Goal: Task Accomplishment & Management: Use online tool/utility

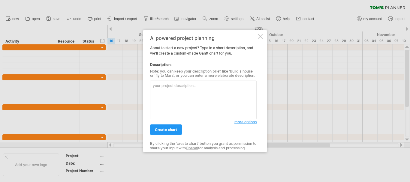
click at [197, 91] on textarea at bounding box center [203, 100] width 106 height 39
type textarea "Uniqlo Fixed RFID Project"
click at [176, 128] on span "create chart" at bounding box center [166, 129] width 22 height 4
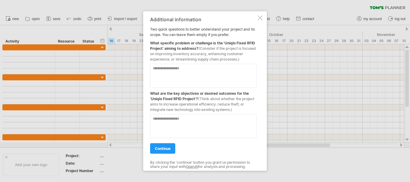
click at [178, 74] on textarea at bounding box center [203, 76] width 106 height 24
click at [163, 151] on link "continue" at bounding box center [162, 148] width 25 height 10
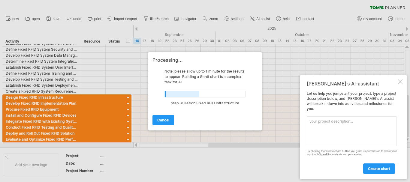
click at [401, 84] on div at bounding box center [400, 81] width 5 height 5
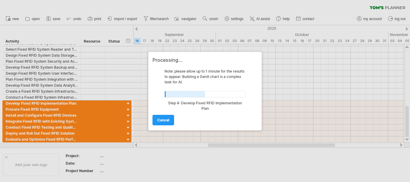
click at [407, 76] on div at bounding box center [205, 91] width 410 height 182
click at [158, 121] on span "cancel" at bounding box center [163, 120] width 12 height 4
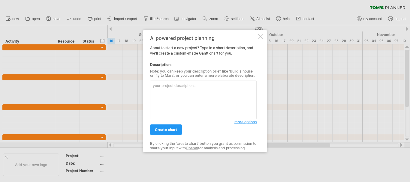
click at [183, 93] on textarea at bounding box center [203, 100] width 106 height 39
type textarea "J"
type textarea "u"
type textarea "Uniqlo Fixed RFID Project"
click at [255, 123] on span "more options" at bounding box center [245, 122] width 22 height 4
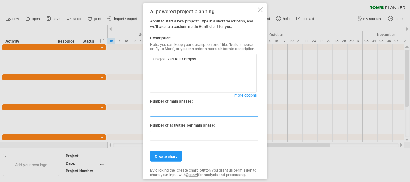
drag, startPoint x: 179, startPoint y: 111, endPoint x: 124, endPoint y: 111, distance: 54.6
click at [124, 111] on div "Trying to reach [DOMAIN_NAME] Connected again... 0% clear filter new" at bounding box center [205, 91] width 410 height 182
type input "*"
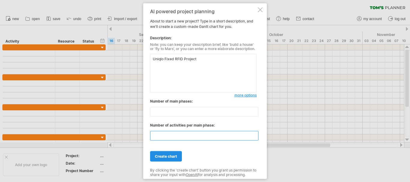
type input "*"
click at [165, 156] on span "create chart" at bounding box center [166, 156] width 22 height 4
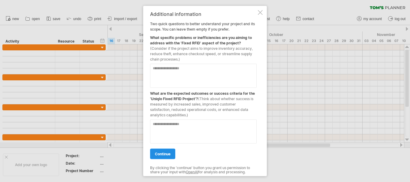
click at [164, 157] on link "continue" at bounding box center [162, 153] width 25 height 10
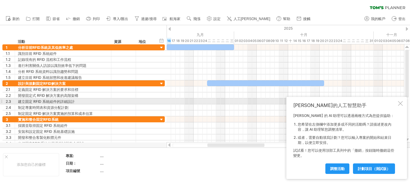
click at [399, 101] on div at bounding box center [400, 103] width 5 height 5
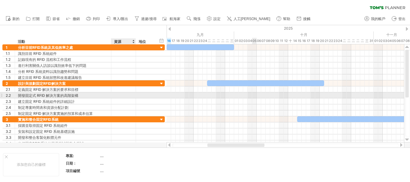
click at [121, 96] on div at bounding box center [123, 95] width 18 height 6
click at [95, 97] on div "開發固定式 RFID 解決方案的高階架構" at bounding box center [63, 95] width 90 height 6
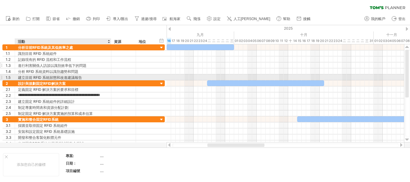
click at [120, 67] on div at bounding box center [123, 65] width 18 height 6
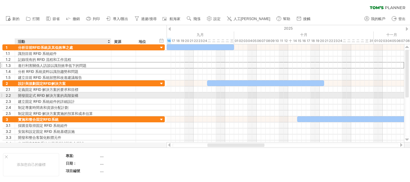
click at [122, 95] on div at bounding box center [123, 95] width 18 height 6
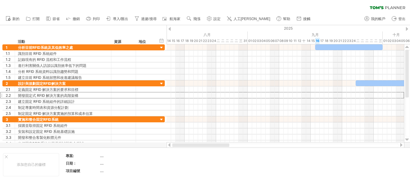
drag, startPoint x: 241, startPoint y: 144, endPoint x: 175, endPoint y: 143, distance: 66.9
click at [175, 143] on div at bounding box center [200, 145] width 57 height 4
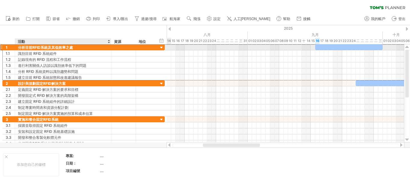
click at [57, 46] on font "分析目前RFID系統及其低效率之處" at bounding box center [45, 47] width 55 height 4
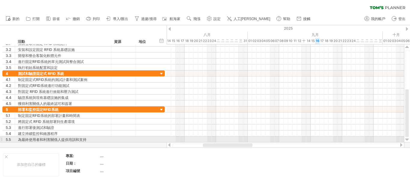
click at [1, 139] on div at bounding box center [1, 139] width 2 height 6
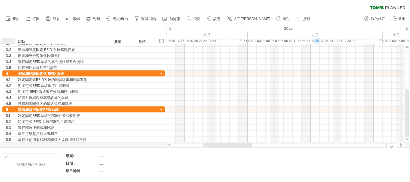
click at [7, 156] on div at bounding box center [6, 156] width 3 height 3
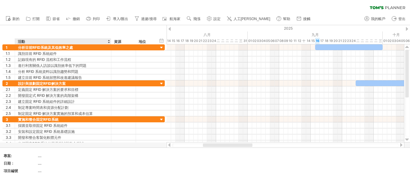
click at [108, 41] on div at bounding box center [108, 41] width 2 height 6
click at [91, 42] on div "活動" at bounding box center [63, 41] width 90 height 6
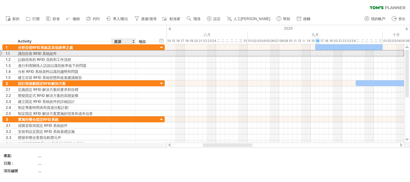
click at [120, 56] on div "**********" at bounding box center [83, 53] width 162 height 6
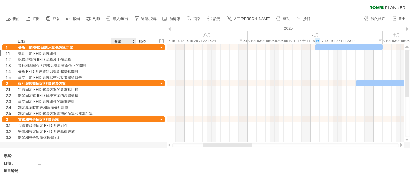
click at [119, 40] on font "資源" at bounding box center [117, 41] width 7 height 4
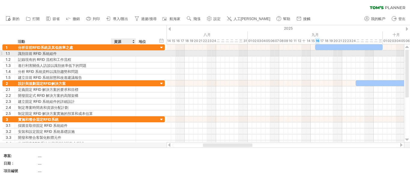
click at [119, 52] on div at bounding box center [123, 53] width 18 height 6
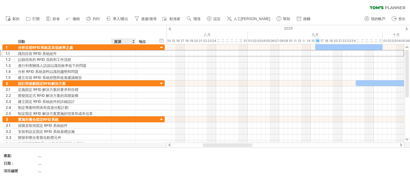
click at [132, 42] on div "資源" at bounding box center [123, 41] width 18 height 6
click at [133, 42] on div at bounding box center [133, 41] width 2 height 6
click at [151, 40] on div "地位" at bounding box center [145, 41] width 13 height 6
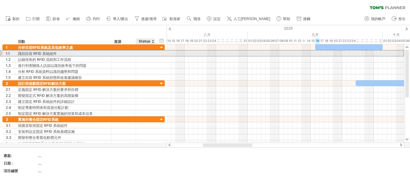
click at [144, 54] on div at bounding box center [145, 53] width 13 height 6
click at [170, 51] on div at bounding box center [284, 53] width 237 height 6
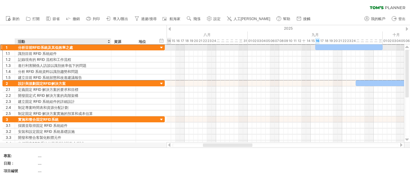
click at [79, 50] on div "**********" at bounding box center [83, 47] width 162 height 6
click at [124, 50] on div "**********" at bounding box center [83, 47] width 162 height 6
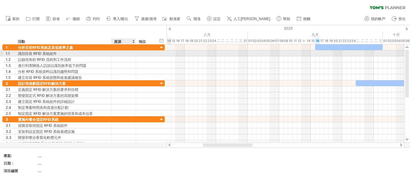
click at [123, 53] on div at bounding box center [123, 53] width 18 height 6
click at [179, 55] on div at bounding box center [284, 53] width 237 height 6
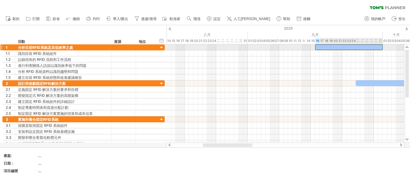
click at [330, 46] on div at bounding box center [348, 47] width 67 height 6
click at [325, 47] on div at bounding box center [348, 47] width 67 height 6
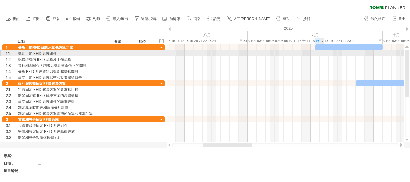
click at [322, 54] on div at bounding box center [284, 53] width 237 height 6
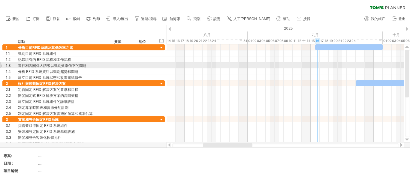
click at [318, 63] on div at bounding box center [284, 65] width 237 height 6
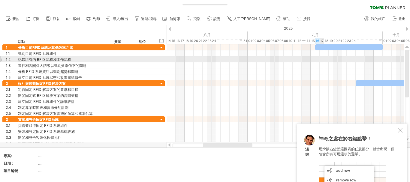
click at [323, 62] on div at bounding box center [284, 59] width 237 height 6
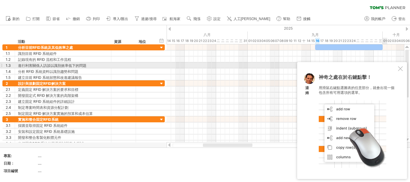
click at [399, 67] on div at bounding box center [400, 68] width 5 height 5
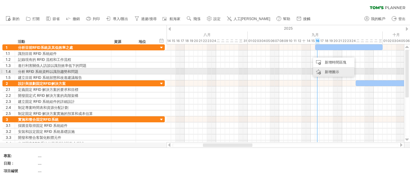
click at [330, 71] on font "新增圖示" at bounding box center [331, 72] width 14 height 4
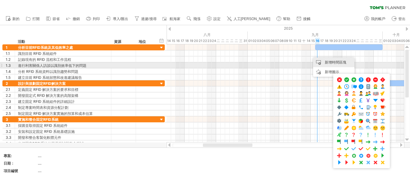
click at [327, 63] on font "新增時間區塊" at bounding box center [335, 62] width 22 height 4
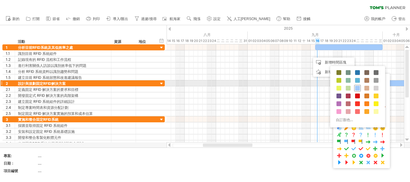
click at [357, 86] on span at bounding box center [357, 88] width 5 height 5
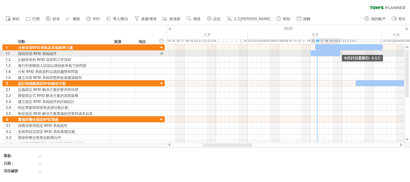
drag, startPoint x: 316, startPoint y: 54, endPoint x: 342, endPoint y: 54, distance: 25.8
click at [342, 54] on div "9月21日星期日 - 6.5天 9月16日星期二" at bounding box center [284, 93] width 237 height 98
click at [328, 53] on div at bounding box center [324, 53] width 29 height 6
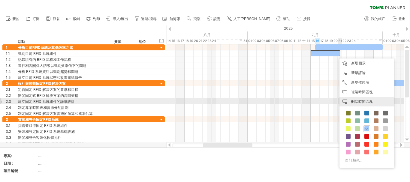
click at [359, 101] on font "刪除時間區塊" at bounding box center [362, 101] width 22 height 4
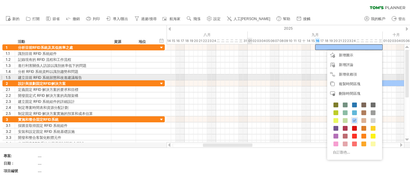
click at [248, 79] on div at bounding box center [284, 77] width 237 height 6
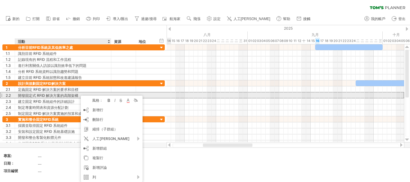
click at [78, 96] on font "開發固定式 RFID 解決方案的高階架構" at bounding box center [48, 95] width 60 height 4
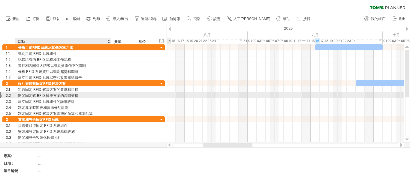
click at [78, 96] on font "開發固定式 RFID 解決方案的高階架構" at bounding box center [48, 95] width 60 height 4
drag, startPoint x: 80, startPoint y: 95, endPoint x: 62, endPoint y: 95, distance: 17.7
click at [62, 95] on div "開發固定式 RFID 解決方案的高階架構" at bounding box center [63, 95] width 90 height 6
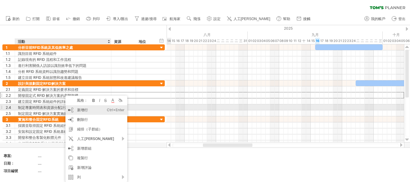
click at [81, 110] on font "新增行" at bounding box center [82, 110] width 11 height 4
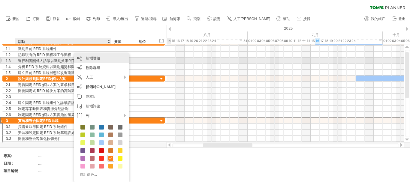
click at [100, 59] on div "新增群組" at bounding box center [101, 58] width 55 height 10
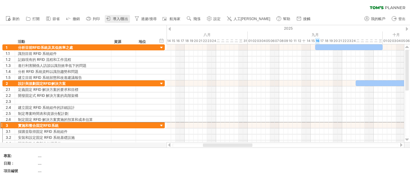
click at [119, 19] on font "導入/匯出" at bounding box center [120, 19] width 15 height 4
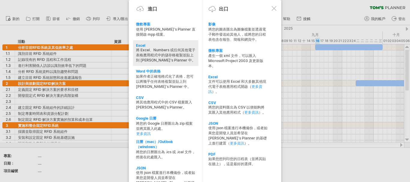
click at [163, 55] on font "將 Excel、Numbers 或任何其他電子表格應用程式中的儲存格複製並貼上到 [PERSON_NAME]'s Planner 中。" at bounding box center [165, 55] width 59 height 15
type textarea "**********"
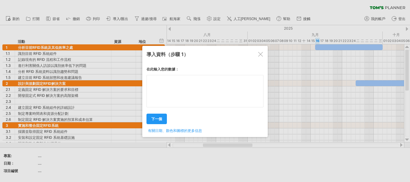
click at [166, 85] on textarea at bounding box center [204, 91] width 117 height 32
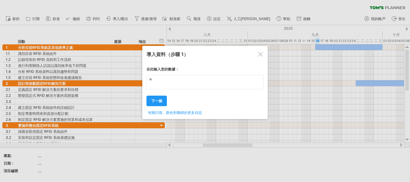
type textarea "*"
type textarea "*****"
click at [162, 101] on font "下一個" at bounding box center [156, 101] width 11 height 4
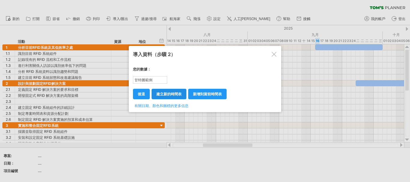
click at [175, 94] on font "建立新的時間表" at bounding box center [168, 94] width 25 height 4
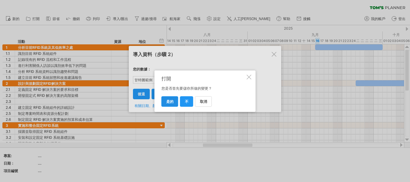
click at [172, 101] on font "是的" at bounding box center [169, 101] width 7 height 4
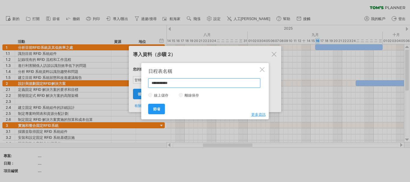
drag, startPoint x: 178, startPoint y: 86, endPoint x: 142, endPoint y: 85, distance: 36.0
click at [142, 85] on div "**********" at bounding box center [204, 91] width 127 height 56
type input "***"
type input "******"
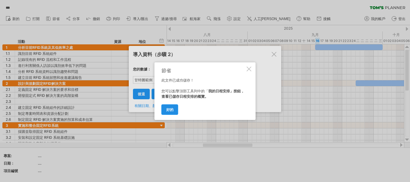
click at [171, 109] on font "好的" at bounding box center [169, 109] width 7 height 4
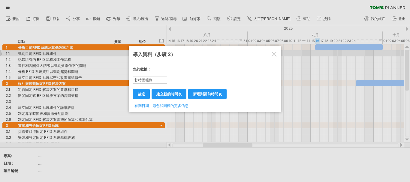
click at [273, 53] on div at bounding box center [273, 54] width 5 height 5
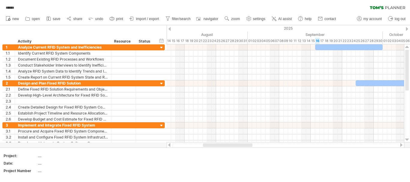
click at [41, 7] on div "****** clear filter reapply filter" at bounding box center [205, 6] width 410 height 13
click at [151, 20] on span "import / export" at bounding box center [147, 19] width 23 height 4
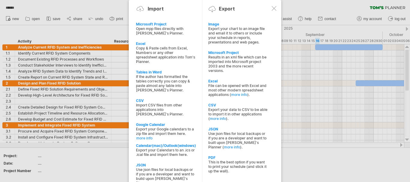
click at [48, 19] on div at bounding box center [205, 91] width 410 height 182
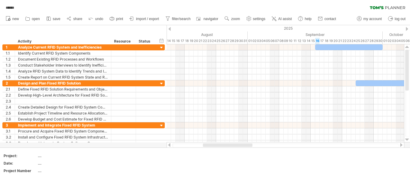
click at [48, 19] on icon at bounding box center [49, 19] width 6 height 6
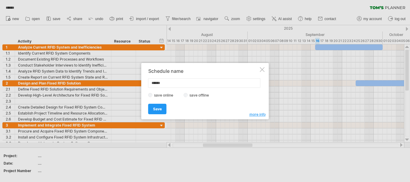
click at [190, 95] on label "save offline" at bounding box center [201, 95] width 26 height 4
click at [157, 109] on span "Save" at bounding box center [157, 109] width 9 height 4
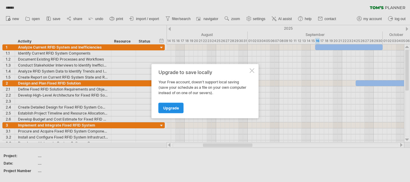
click at [168, 110] on link "Upgrade" at bounding box center [170, 108] width 25 height 10
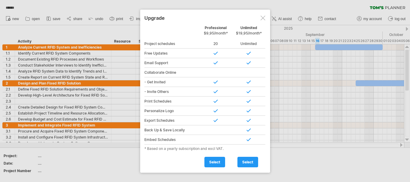
click at [261, 18] on div at bounding box center [262, 18] width 5 height 5
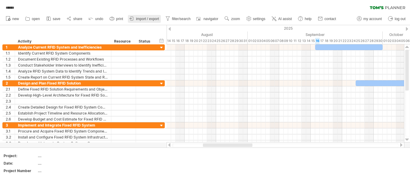
click at [138, 21] on span "import / export" at bounding box center [147, 19] width 23 height 4
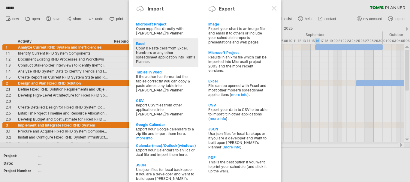
click at [151, 52] on div "Copy & Paste cells from Excel, Numbers or any other spreadsheet application int…" at bounding box center [165, 55] width 59 height 18
type textarea "**********"
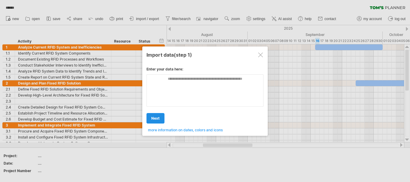
click at [159, 115] on link "next" at bounding box center [155, 118] width 18 height 10
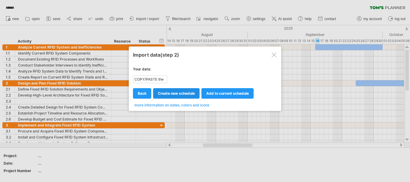
click at [172, 94] on span "create new schedule" at bounding box center [176, 93] width 37 height 4
select select "***"
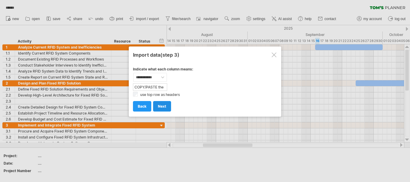
click at [161, 105] on span "next" at bounding box center [162, 106] width 8 height 4
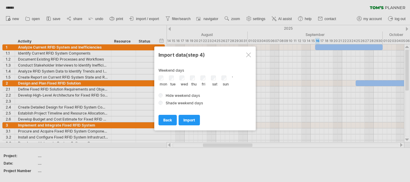
click at [248, 56] on div at bounding box center [248, 54] width 5 height 5
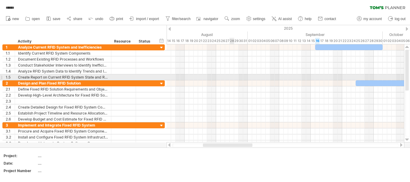
click at [231, 78] on div at bounding box center [284, 77] width 237 height 6
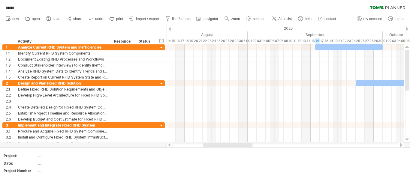
click at [97, 7] on div "****** clear filter reapply filter" at bounding box center [205, 6] width 410 height 13
click at [73, 16] on link "share" at bounding box center [74, 19] width 19 height 8
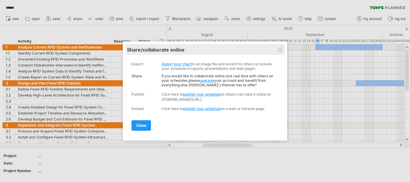
click at [283, 48] on div "My schedules share/collaborate online" at bounding box center [205, 49] width 156 height 11
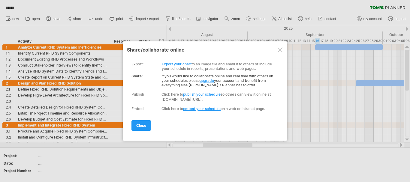
click at [281, 49] on div at bounding box center [279, 49] width 5 height 5
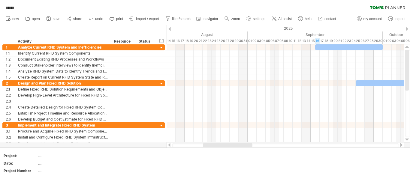
click at [50, 14] on ul "new open" at bounding box center [171, 19] width 336 height 13
click at [49, 18] on icon at bounding box center [49, 19] width 6 height 6
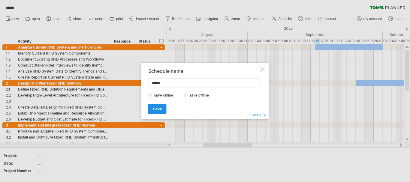
click at [161, 109] on span "Save" at bounding box center [157, 109] width 9 height 4
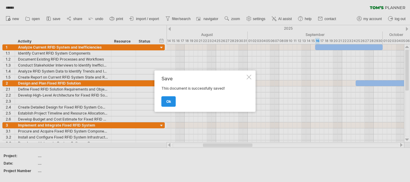
click at [167, 101] on span "ok" at bounding box center [168, 101] width 5 height 4
